Goal: Navigation & Orientation: Find specific page/section

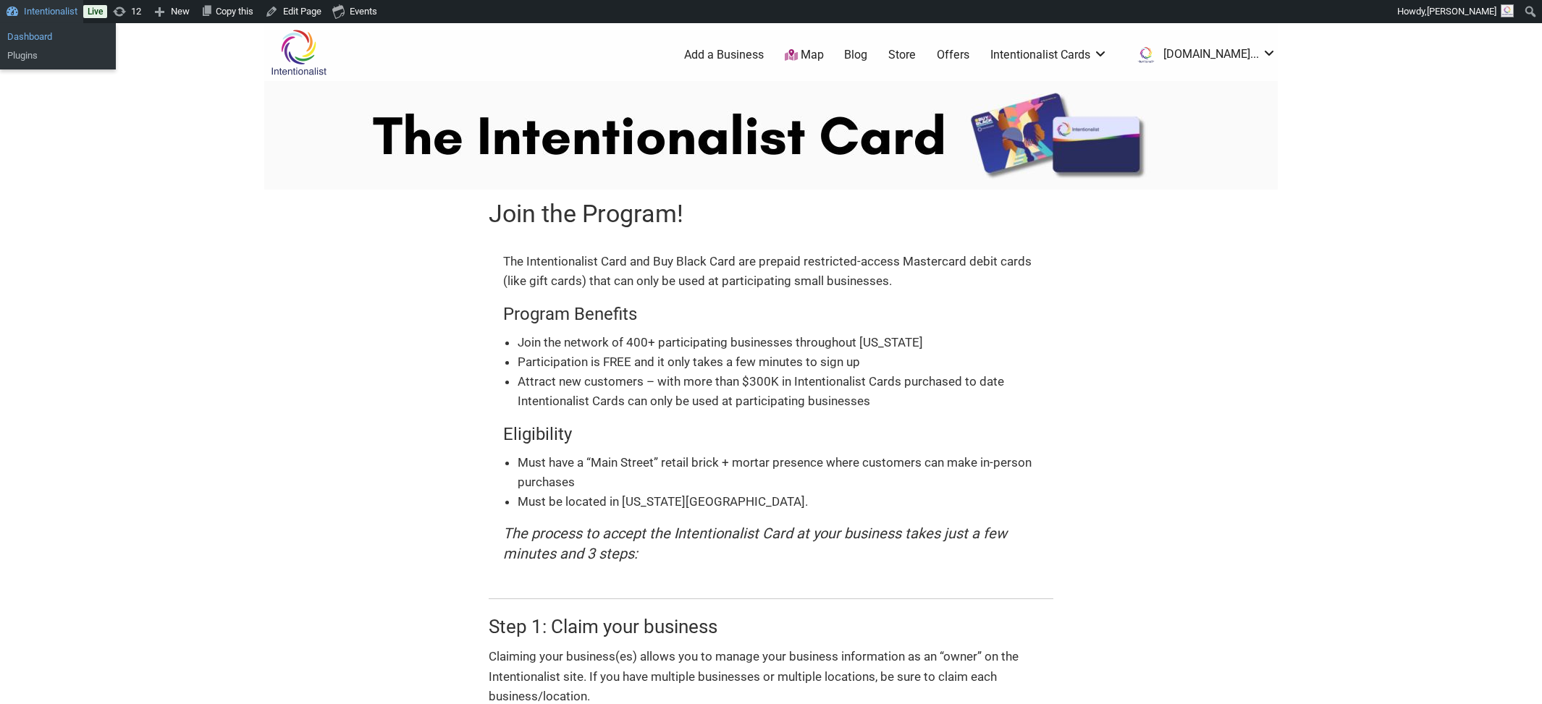
click at [14, 36] on link "Dashboard" at bounding box center [58, 37] width 116 height 19
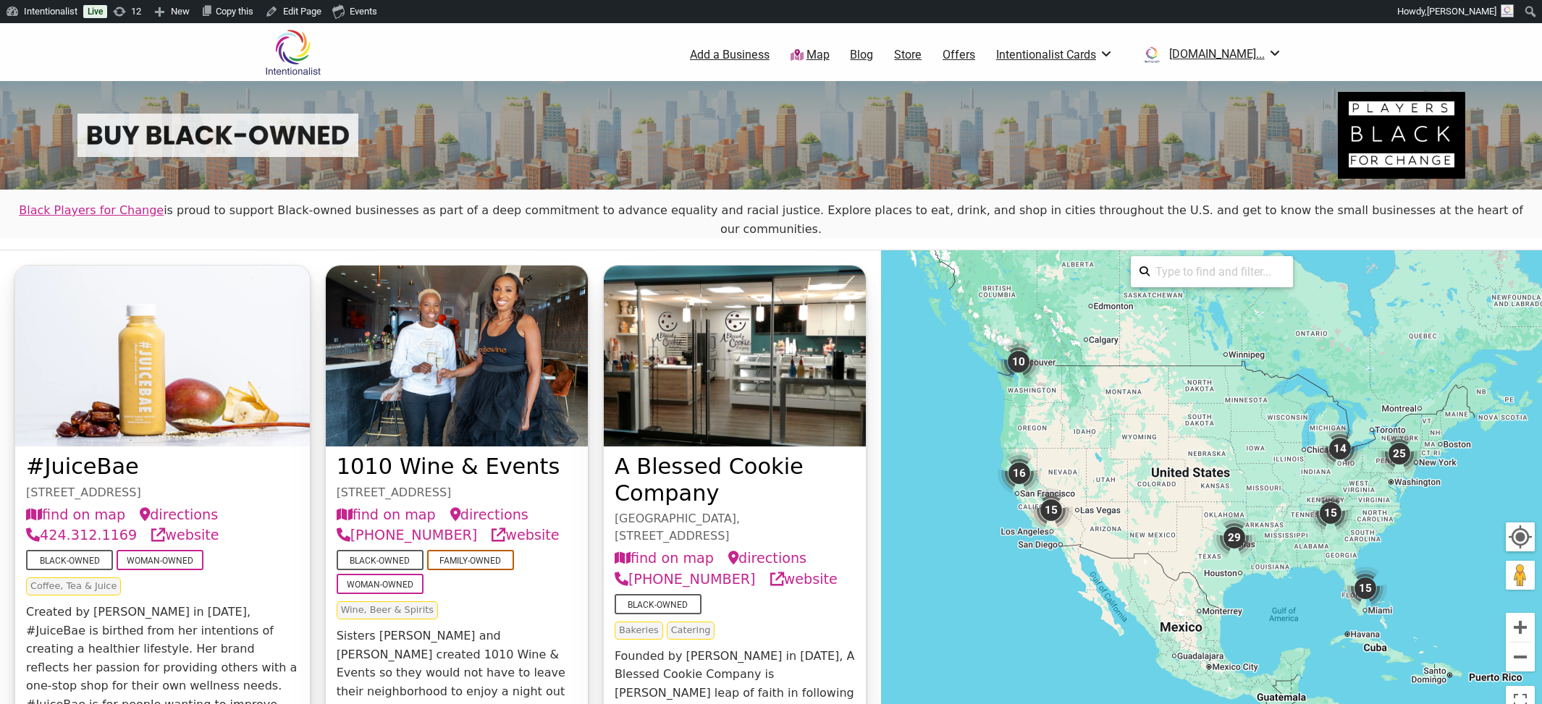
click at [1021, 340] on img "10" at bounding box center [1018, 361] width 43 height 43
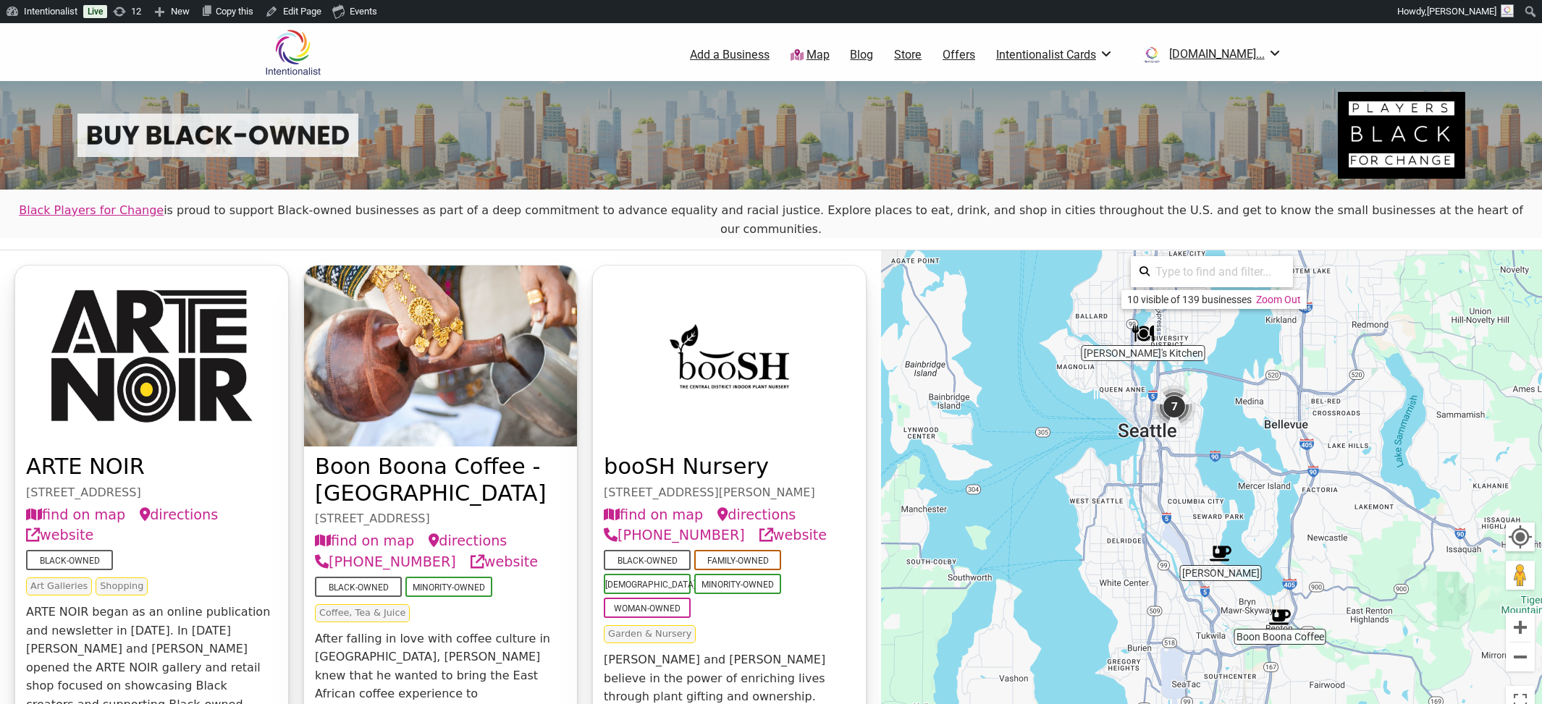
click at [287, 47] on img at bounding box center [292, 52] width 69 height 47
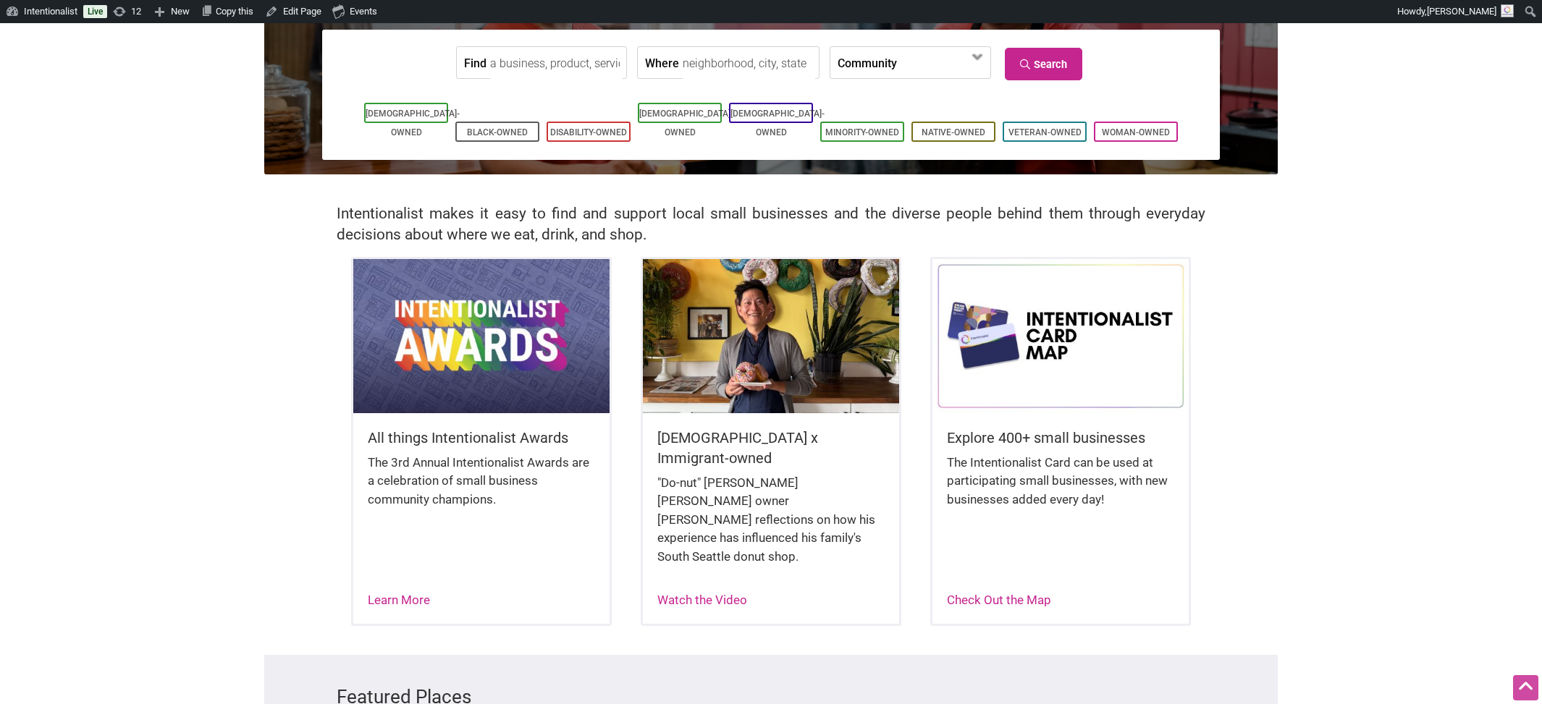
scroll to position [177, 0]
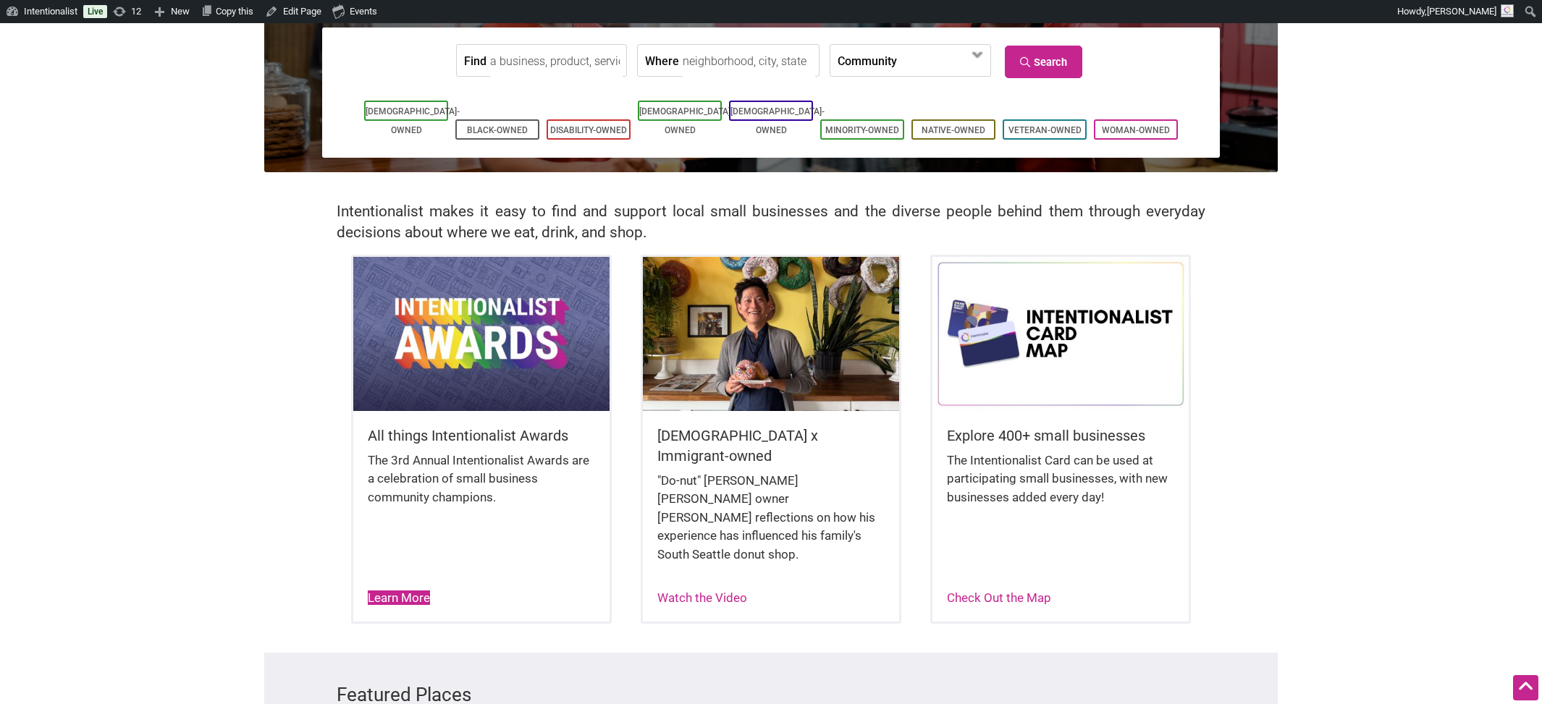
click at [407, 591] on link "Learn More" at bounding box center [399, 598] width 62 height 14
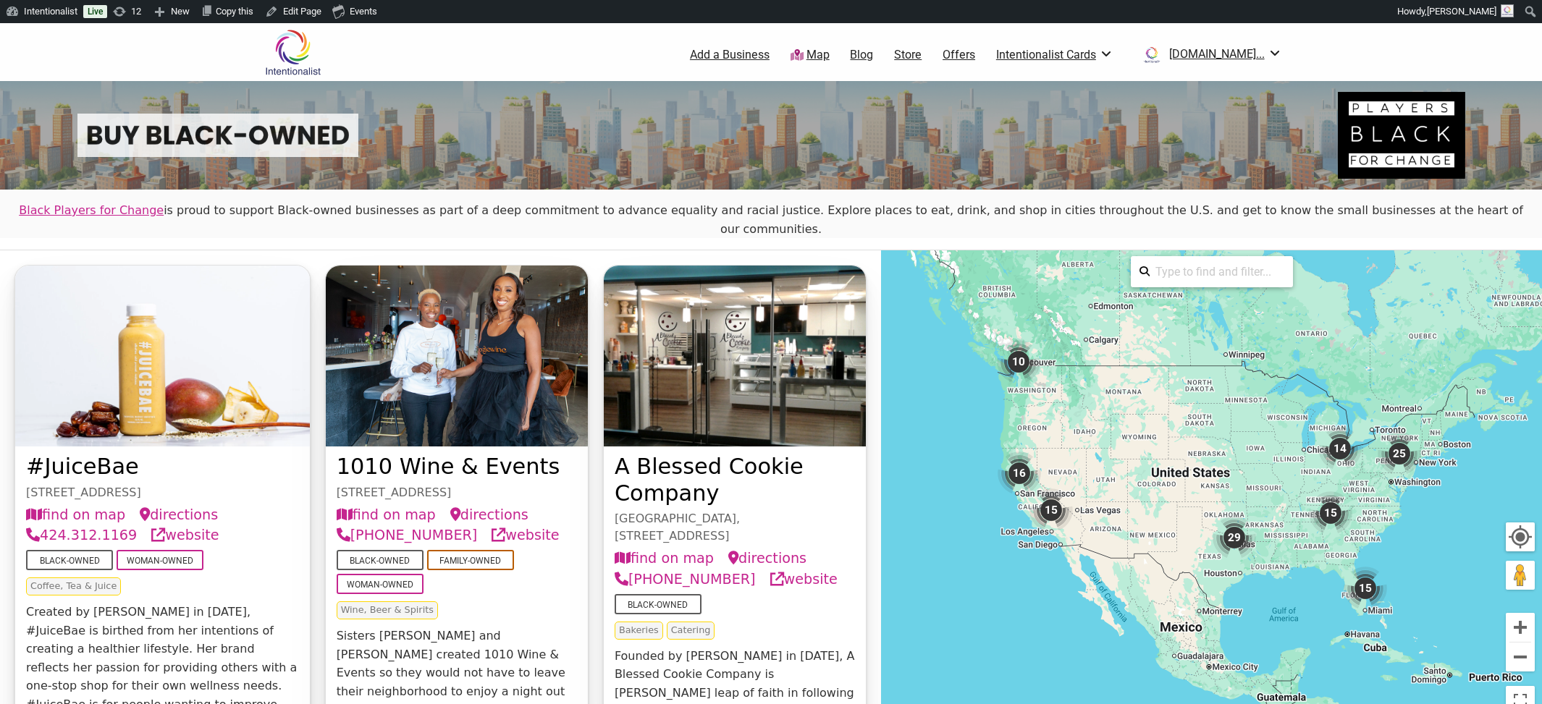
click at [830, 54] on link "Map" at bounding box center [809, 55] width 39 height 17
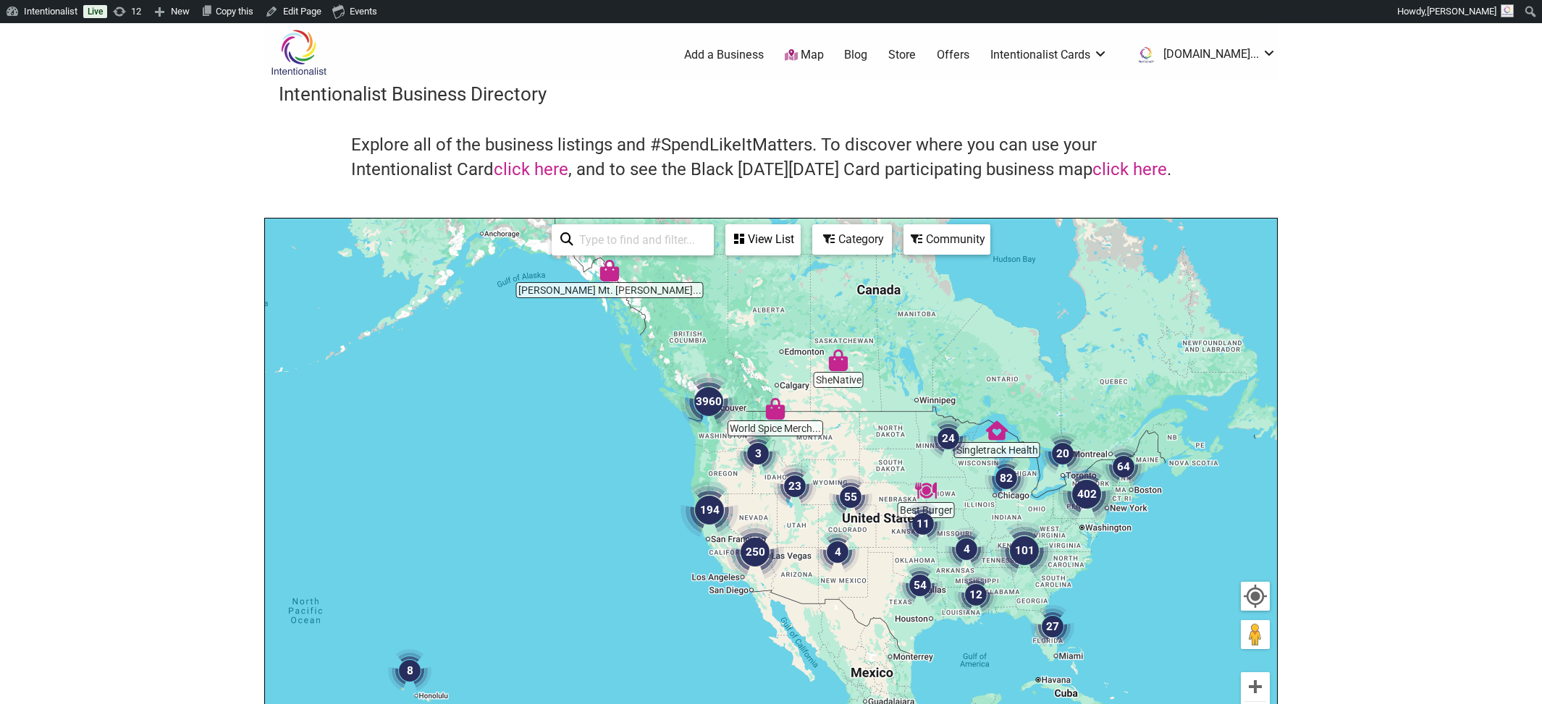
click at [303, 50] on img at bounding box center [298, 52] width 69 height 47
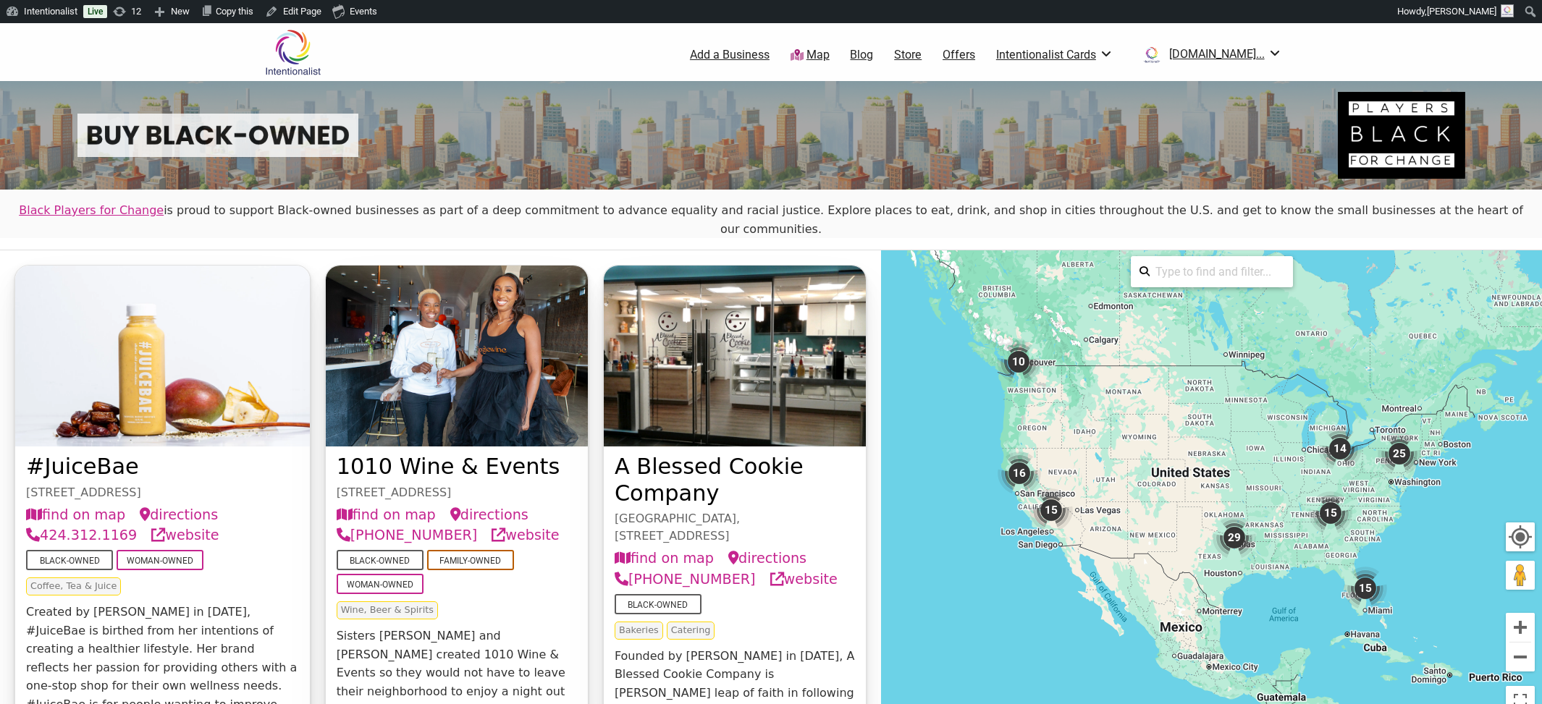
click at [1398, 437] on img "25" at bounding box center [1399, 453] width 43 height 43
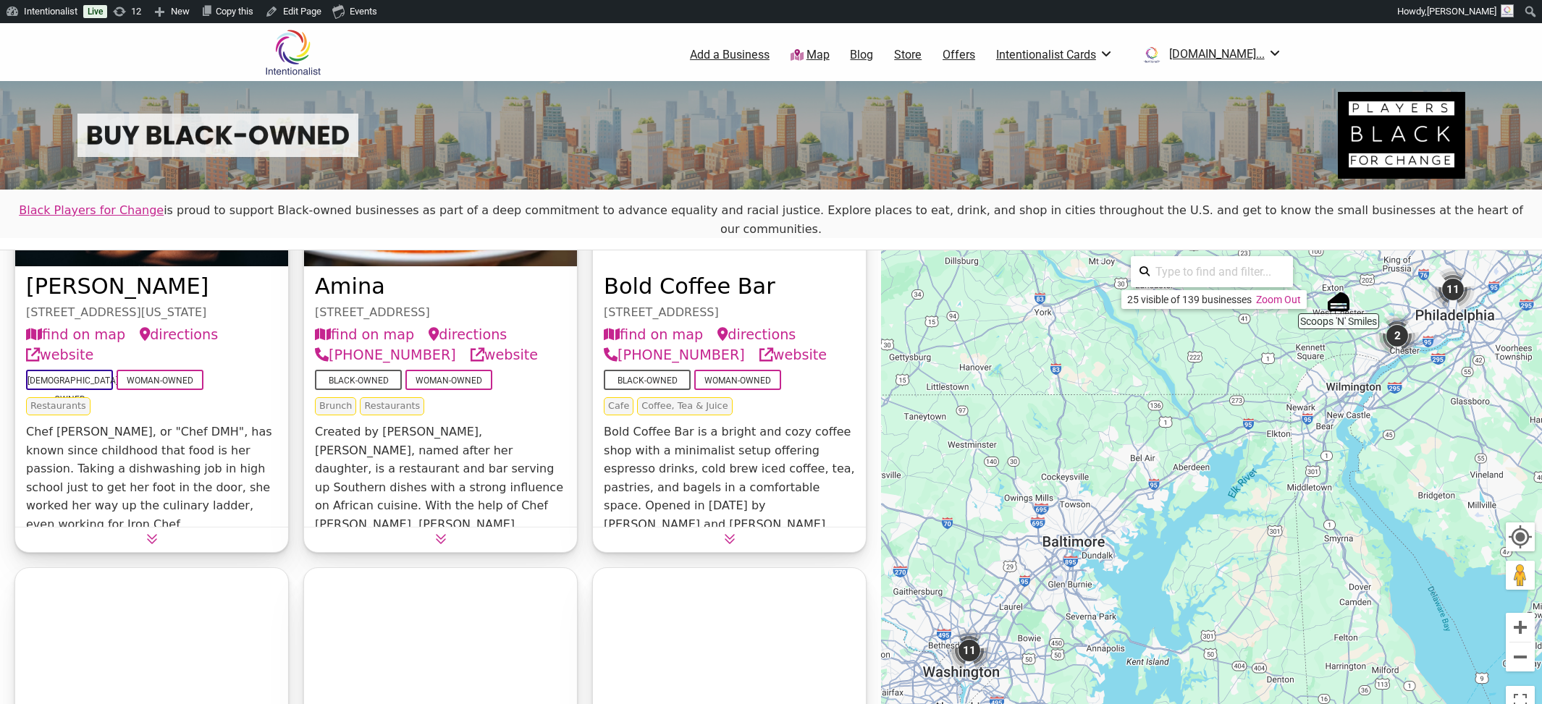
scroll to position [198, 0]
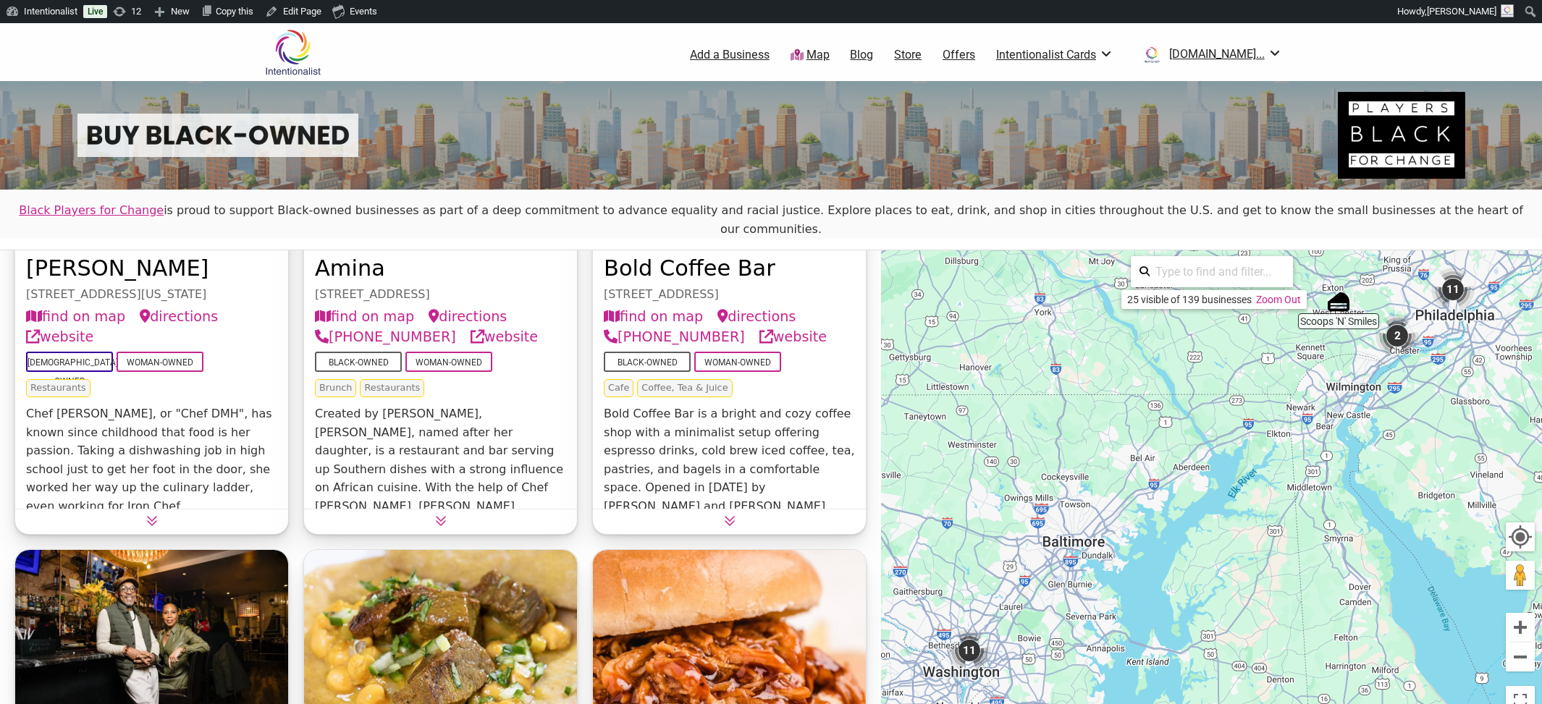
click at [143, 509] on button at bounding box center [151, 520] width 273 height 22
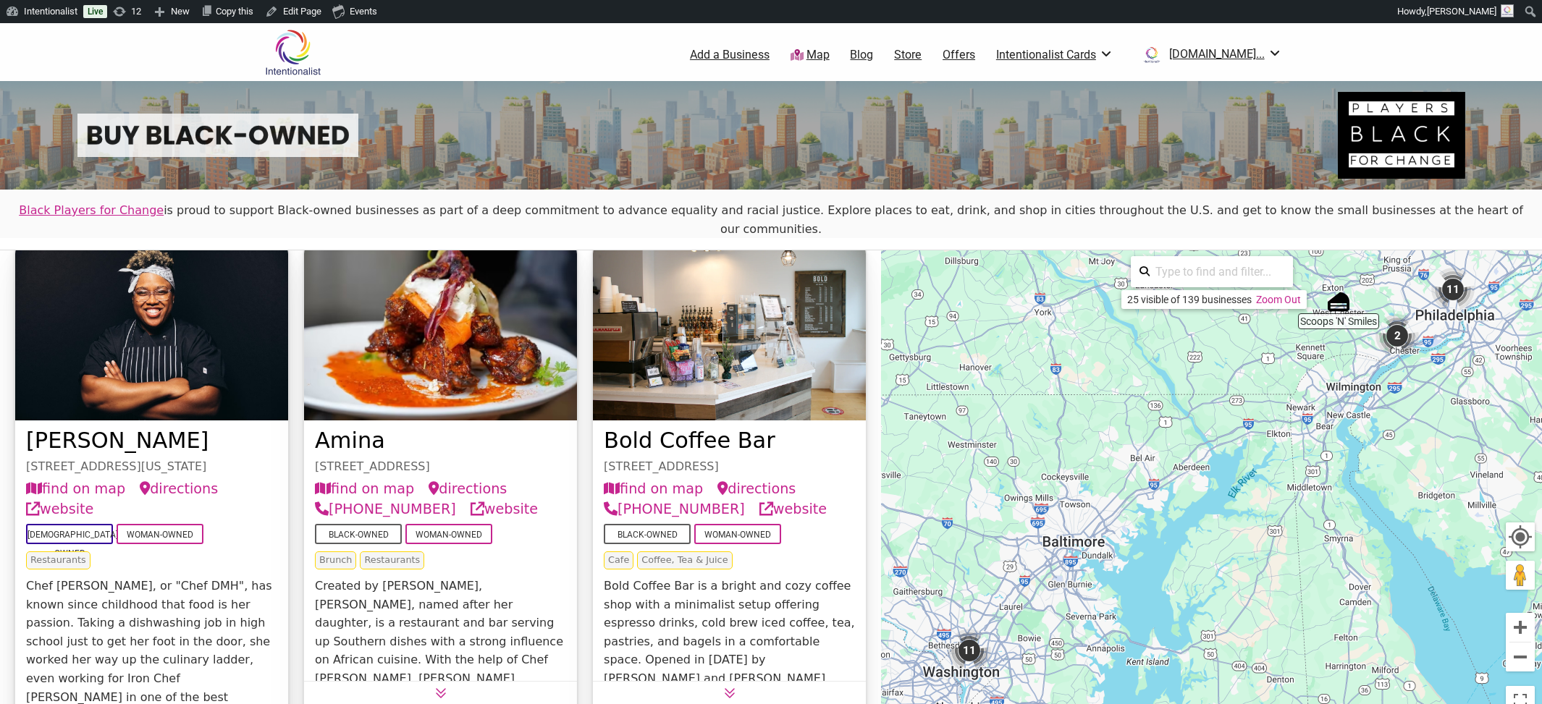
scroll to position [25, 0]
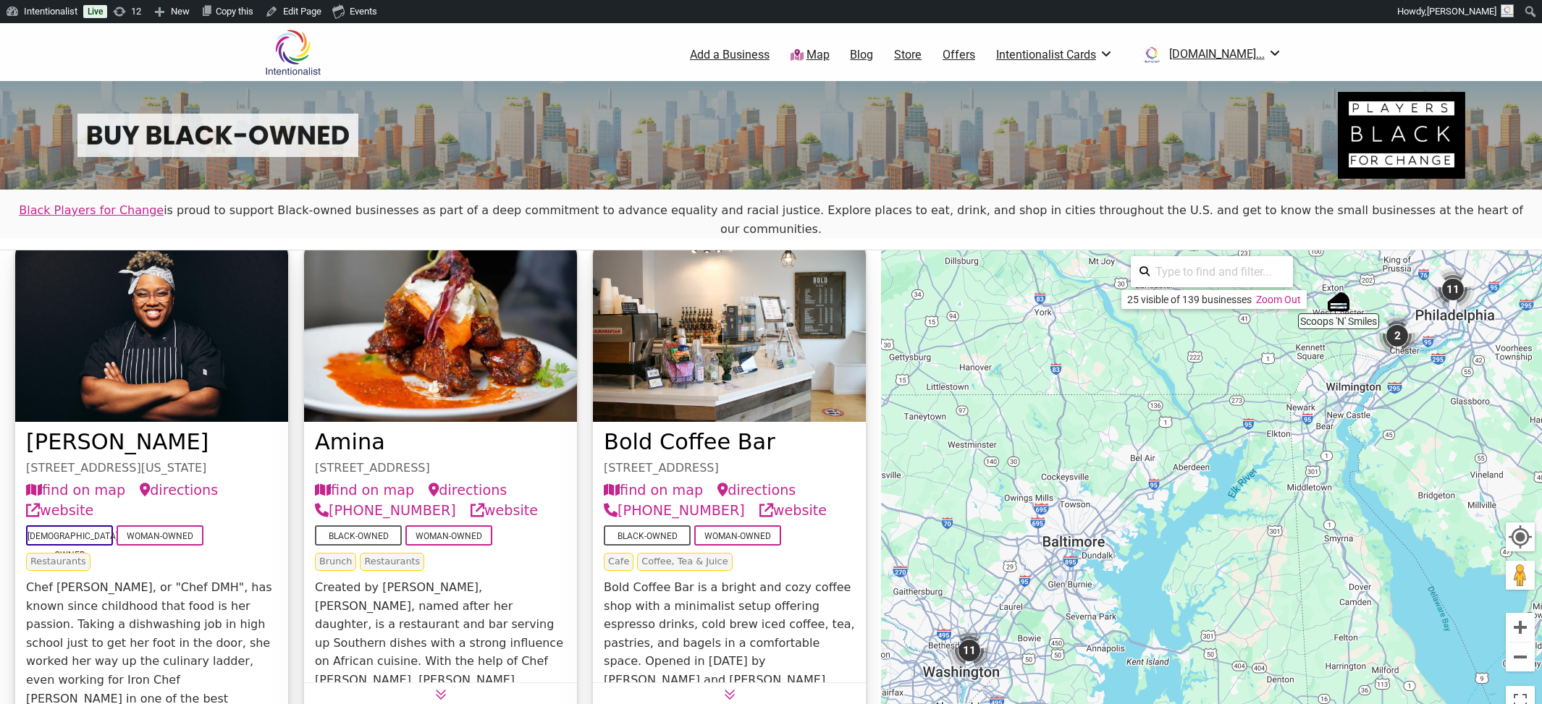
click at [66, 429] on link "[PERSON_NAME]" at bounding box center [117, 441] width 182 height 25
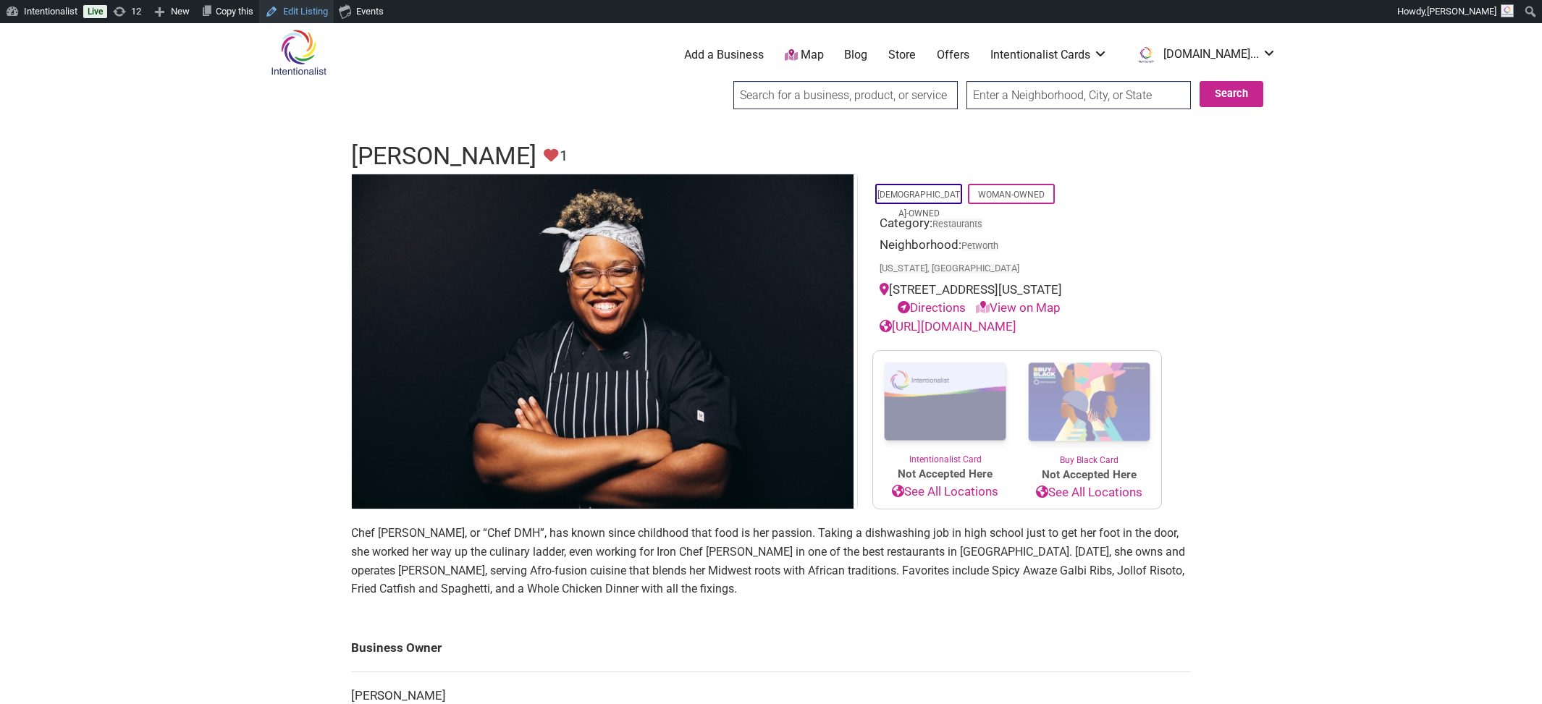
click at [326, 12] on link "Edit Listing" at bounding box center [296, 11] width 75 height 23
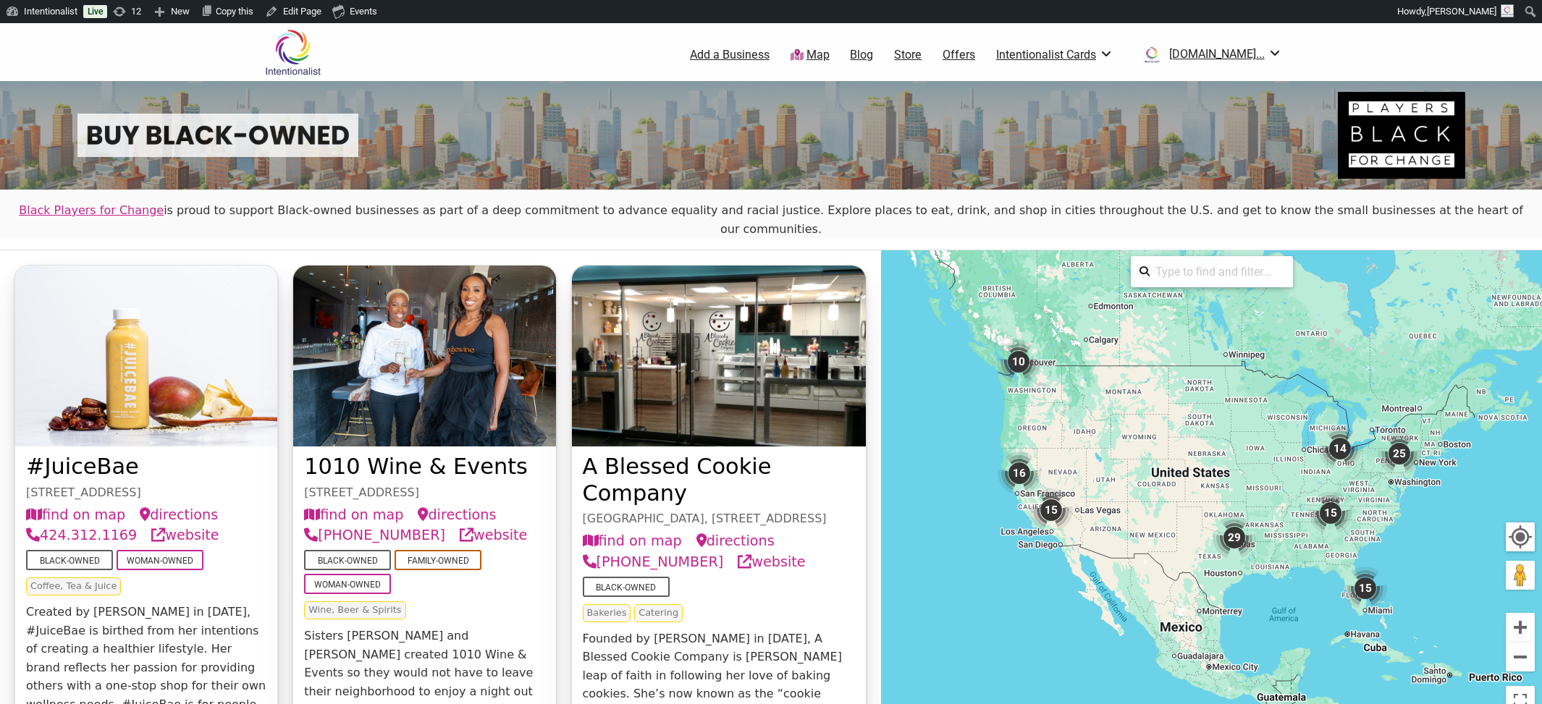
click at [1398, 435] on img "25" at bounding box center [1399, 453] width 43 height 43
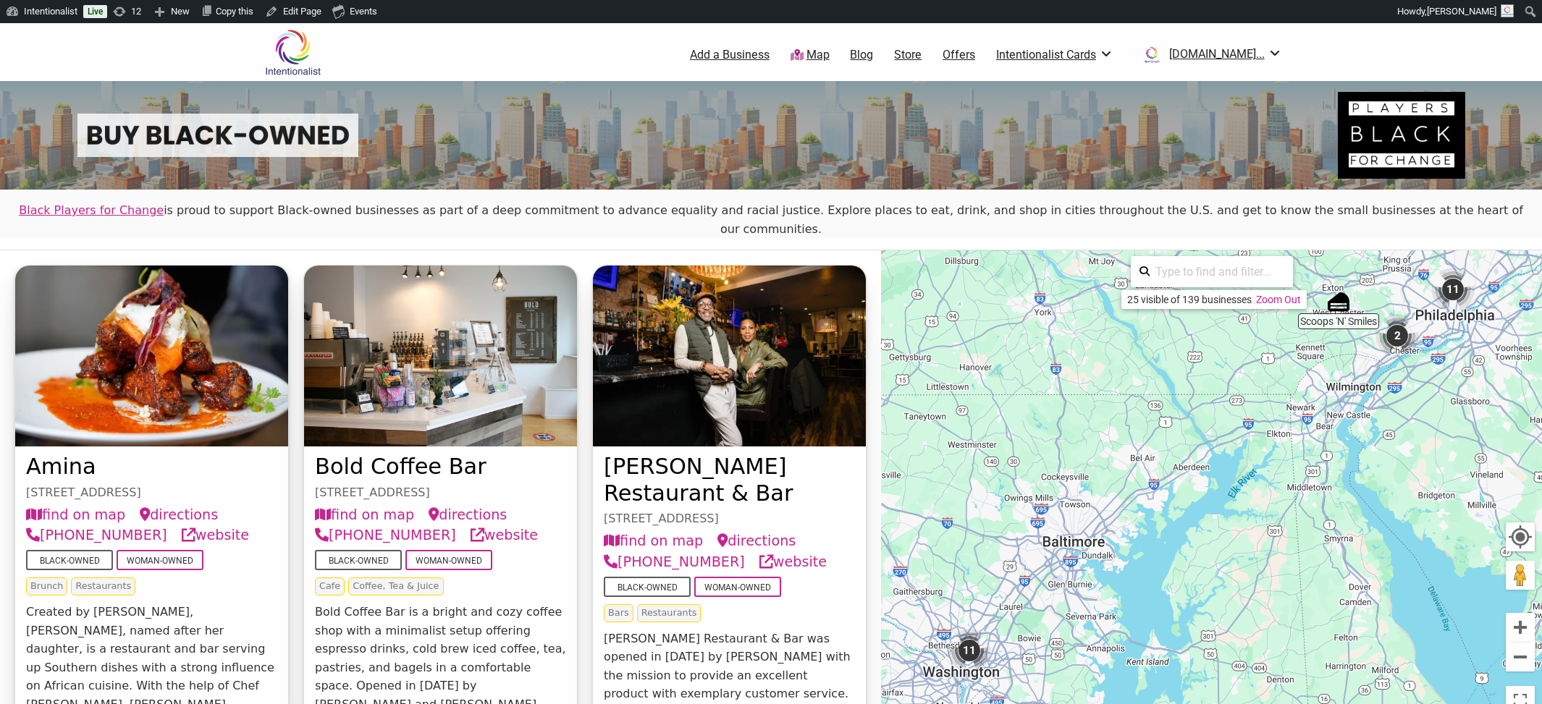
click at [291, 50] on img at bounding box center [292, 52] width 69 height 47
